Goal: Task Accomplishment & Management: Complete application form

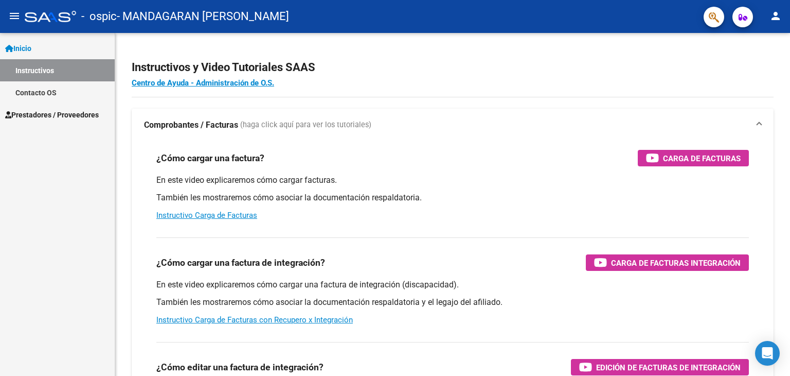
click at [77, 111] on span "Prestadores / Proveedores" at bounding box center [52, 114] width 94 height 11
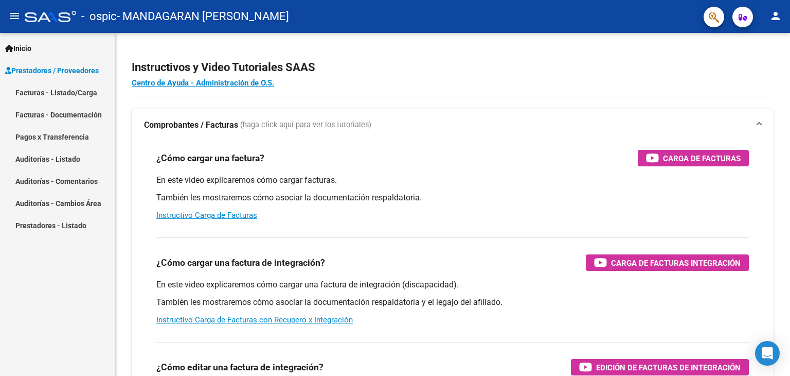
click at [68, 93] on link "Facturas - Listado/Carga" at bounding box center [57, 92] width 115 height 22
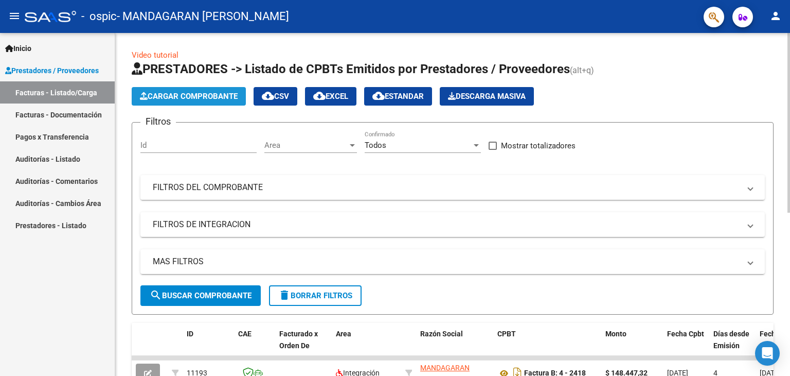
click at [209, 99] on span "Cargar Comprobante" at bounding box center [189, 96] width 98 height 9
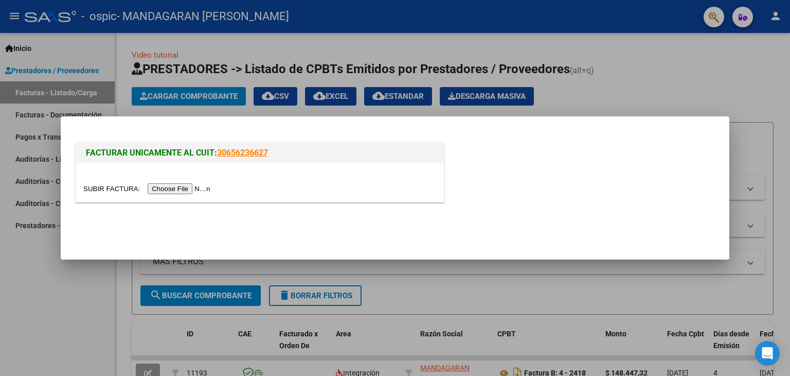
click at [202, 184] on input "file" at bounding box center [148, 188] width 130 height 11
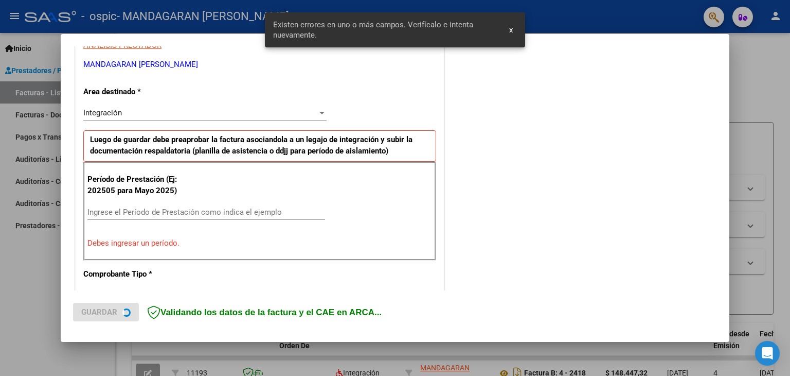
scroll to position [216, 0]
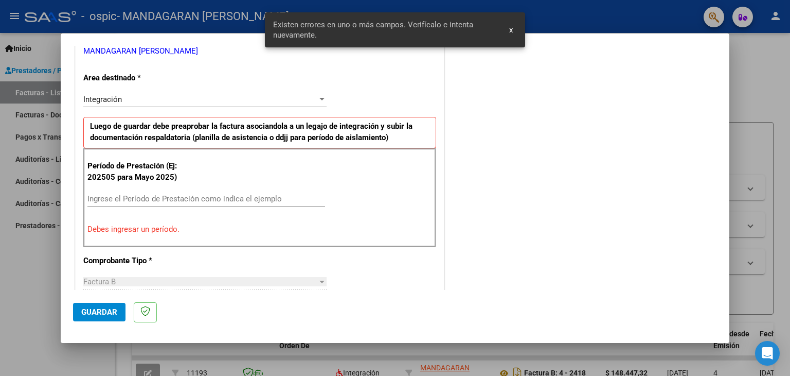
click at [153, 196] on input "Ingrese el Período de Prestación como indica el ejemplo" at bounding box center [206, 198] width 238 height 9
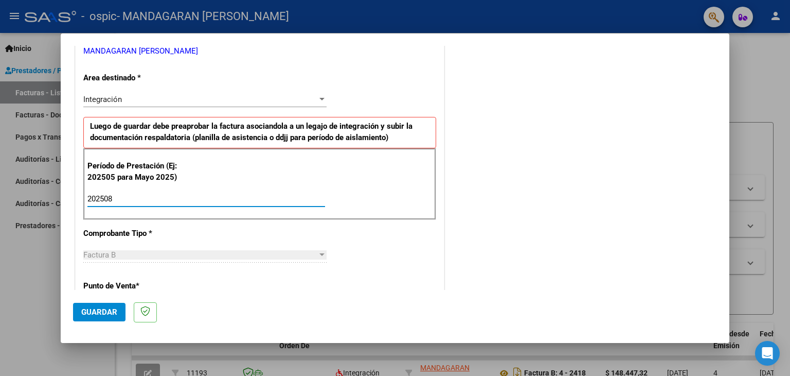
type input "202508"
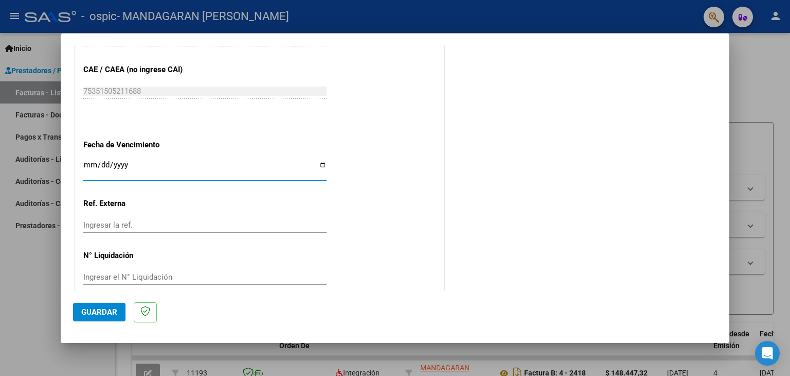
scroll to position [544, 0]
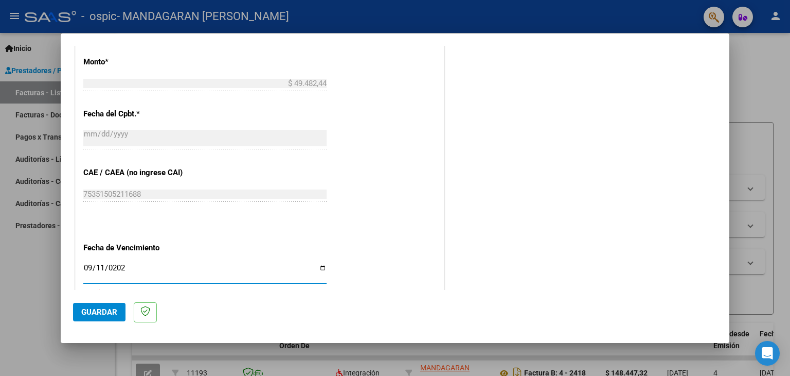
type input "[DATE]"
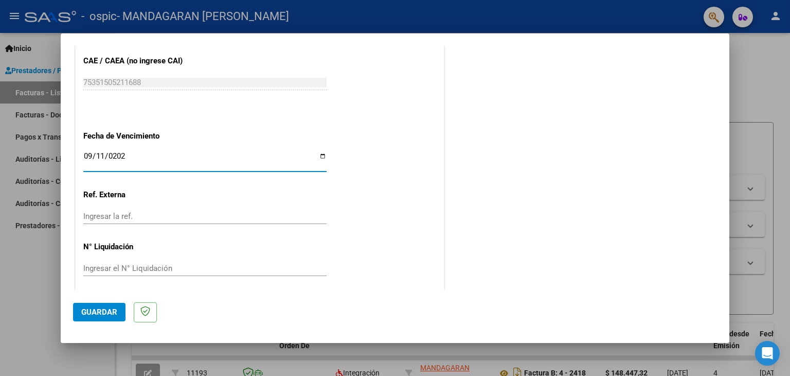
scroll to position [660, 0]
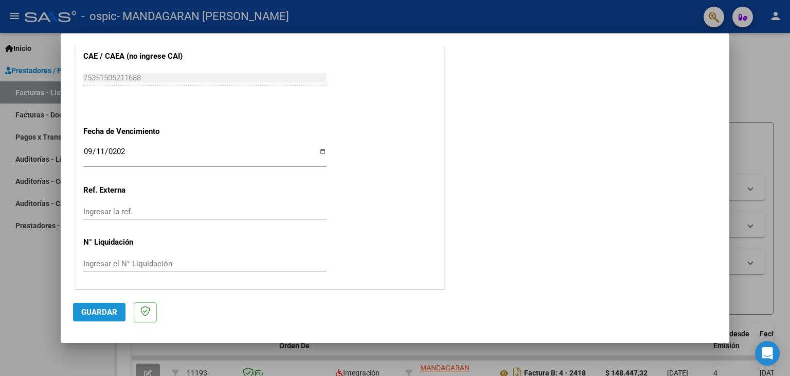
click at [103, 308] on span "Guardar" at bounding box center [99, 311] width 36 height 9
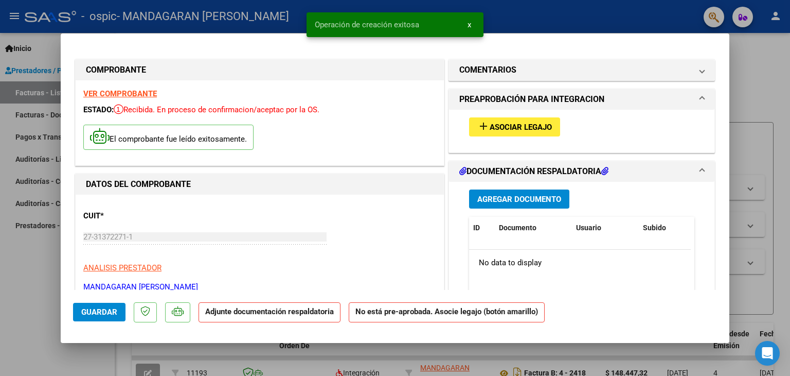
click at [523, 128] on span "Asociar Legajo" at bounding box center [521, 126] width 62 height 9
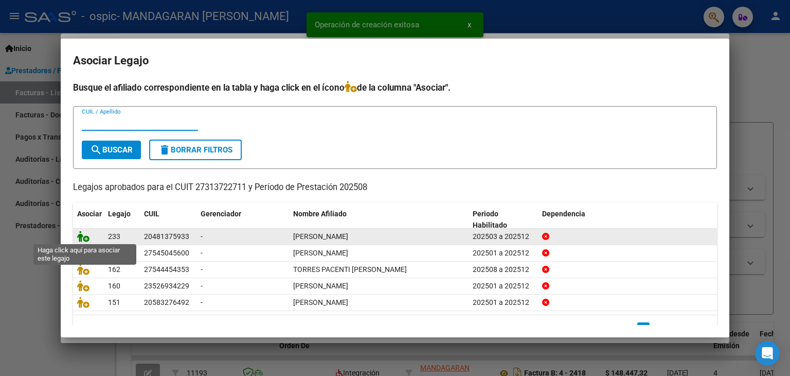
click at [81, 238] on icon at bounding box center [83, 236] width 12 height 11
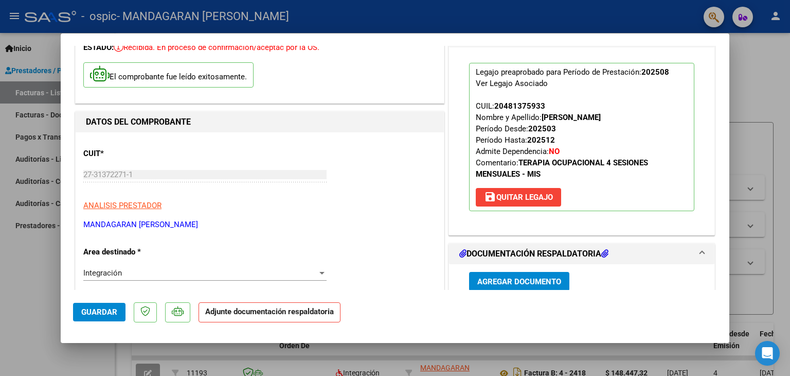
scroll to position [103, 0]
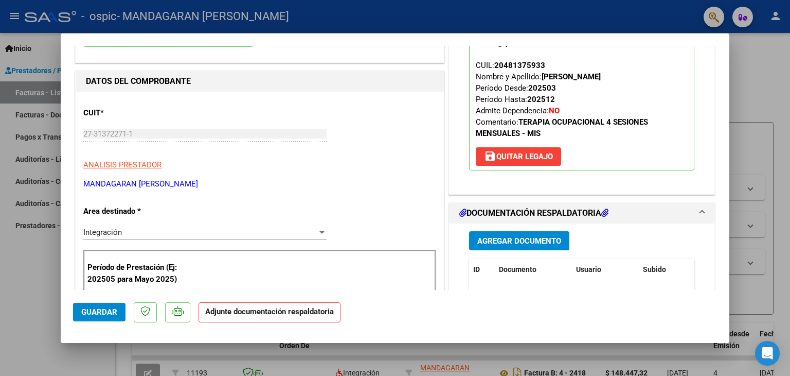
click at [509, 241] on span "Agregar Documento" at bounding box center [519, 240] width 84 height 9
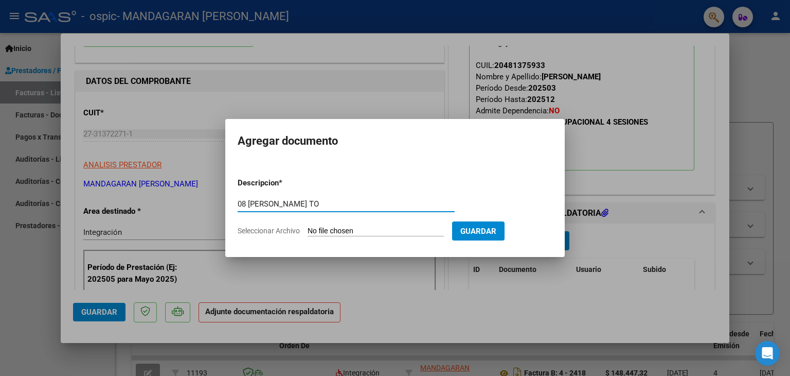
type input "08 [PERSON_NAME] TO"
click at [308, 226] on input "Seleccionar Archivo" at bounding box center [376, 231] width 136 height 10
type input "C:\fakepath\08 BENITES ASIS.pdf"
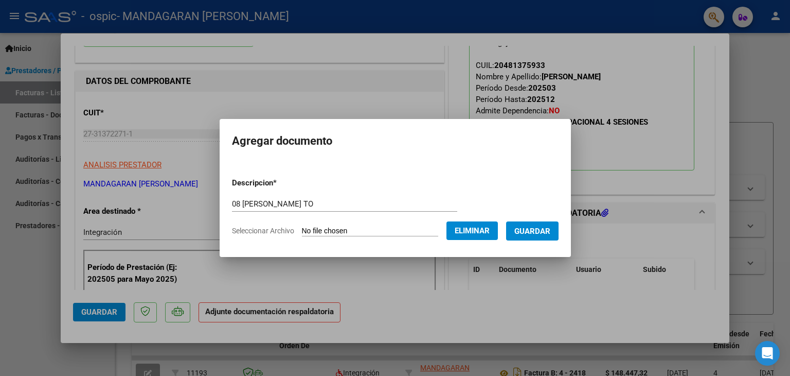
drag, startPoint x: 541, startPoint y: 235, endPoint x: 537, endPoint y: 237, distance: 5.3
click at [539, 236] on button "Guardar" at bounding box center [532, 230] width 52 height 19
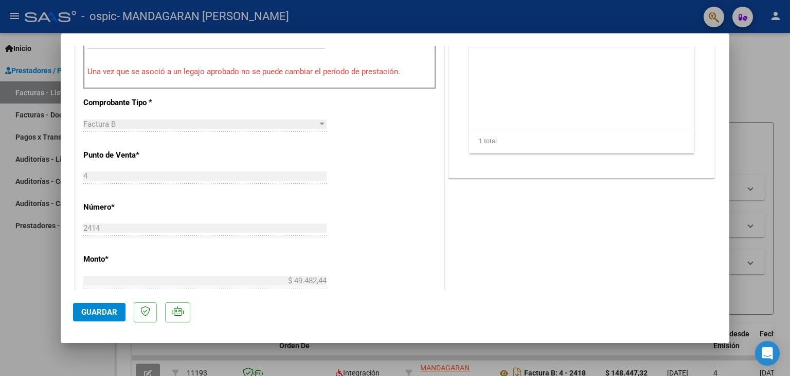
scroll to position [412, 0]
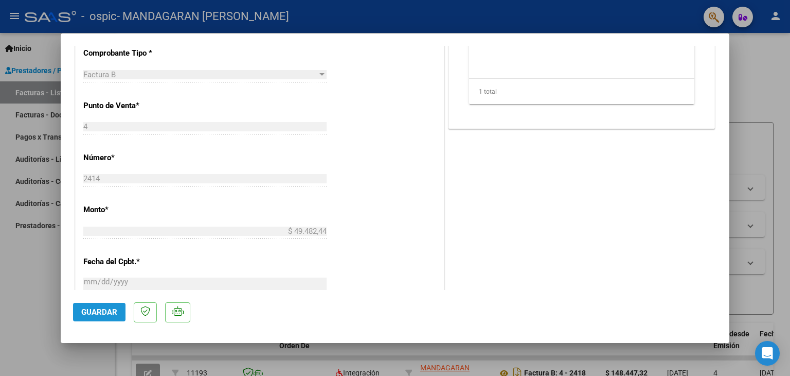
click at [104, 309] on span "Guardar" at bounding box center [99, 311] width 36 height 9
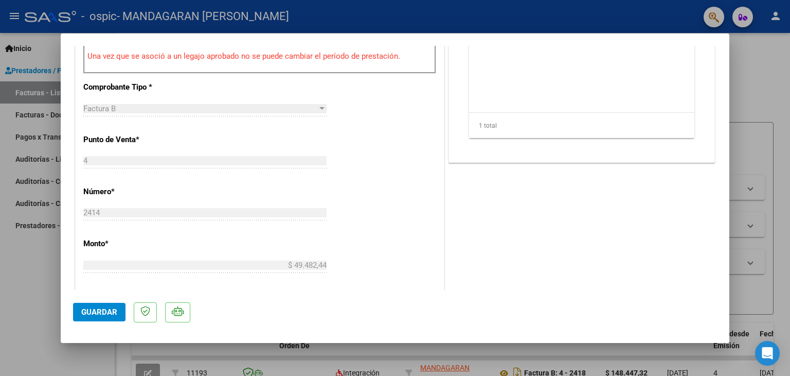
scroll to position [360, 0]
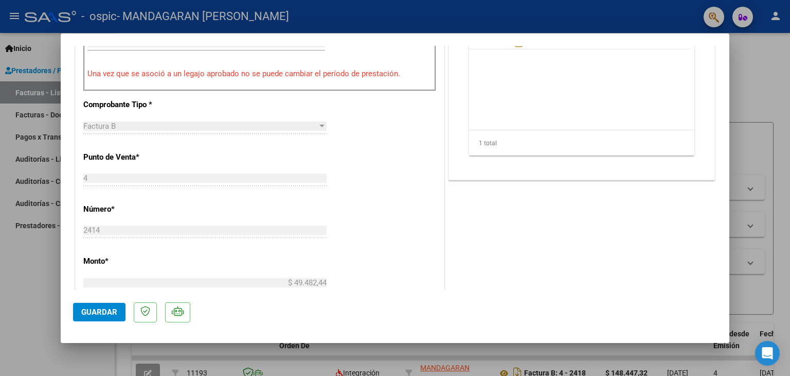
click at [117, 311] on button "Guardar" at bounding box center [99, 312] width 52 height 19
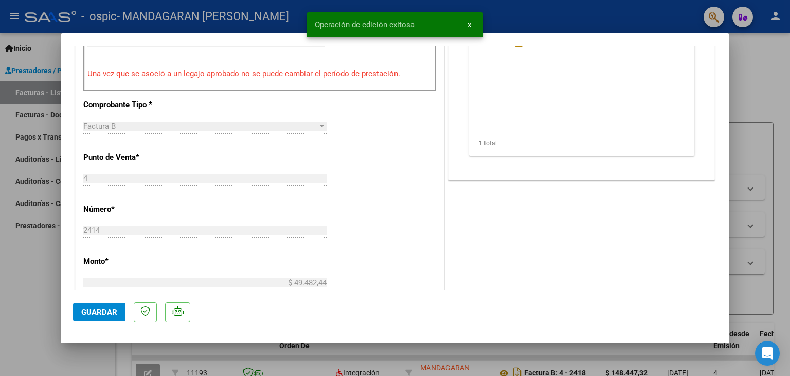
click at [82, 350] on div at bounding box center [395, 188] width 790 height 376
type input "$ 0,00"
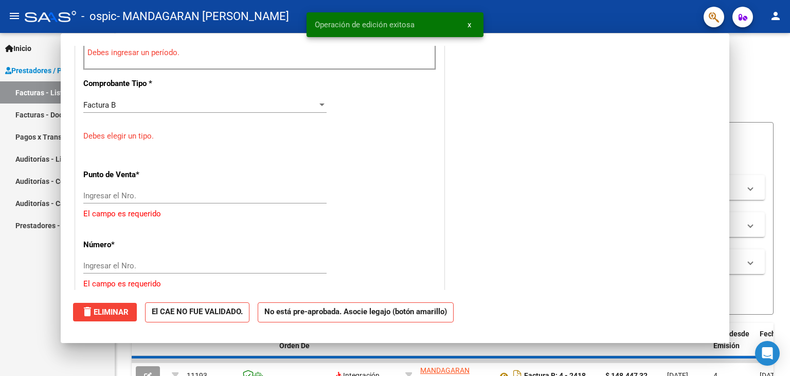
scroll to position [339, 0]
